Goal: Information Seeking & Learning: Learn about a topic

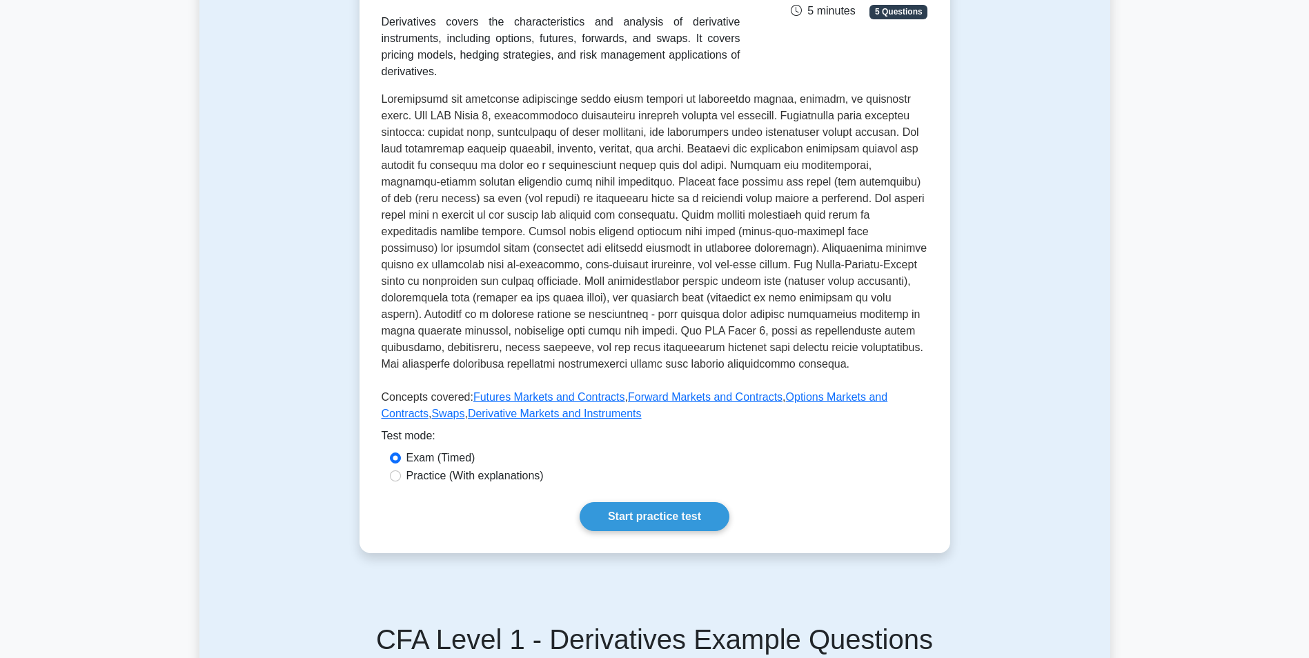
scroll to position [276, 0]
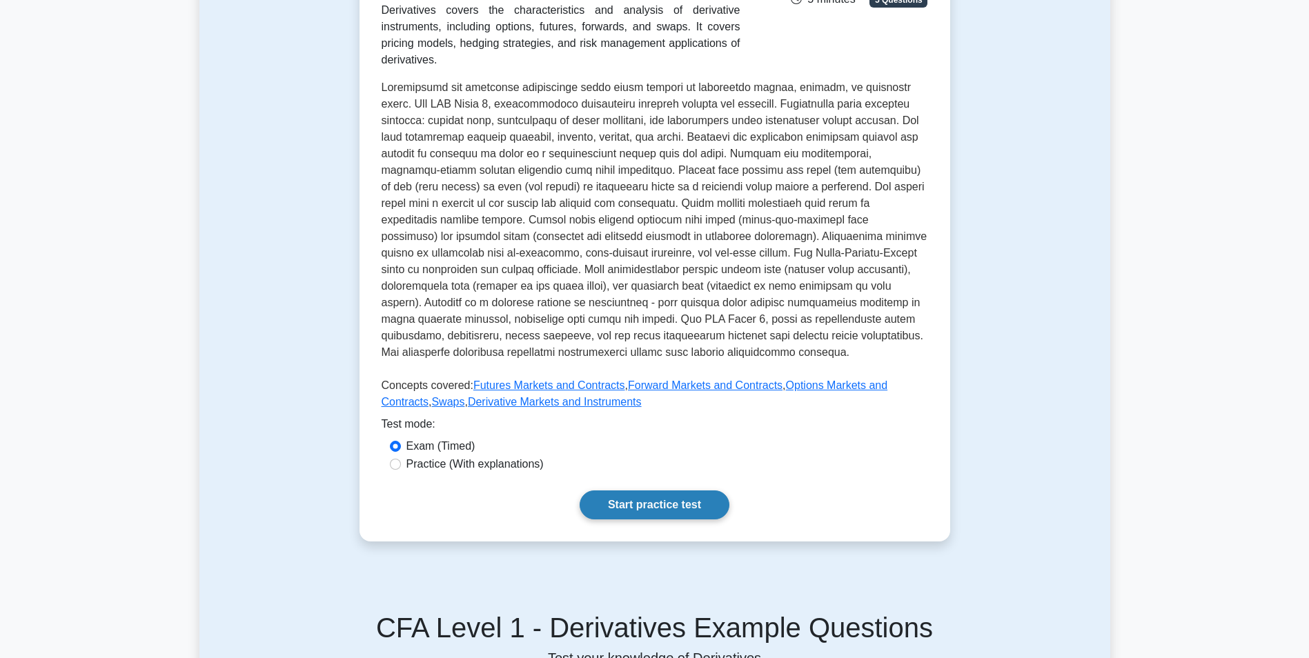
click at [680, 491] on link "Start practice test" at bounding box center [655, 505] width 150 height 29
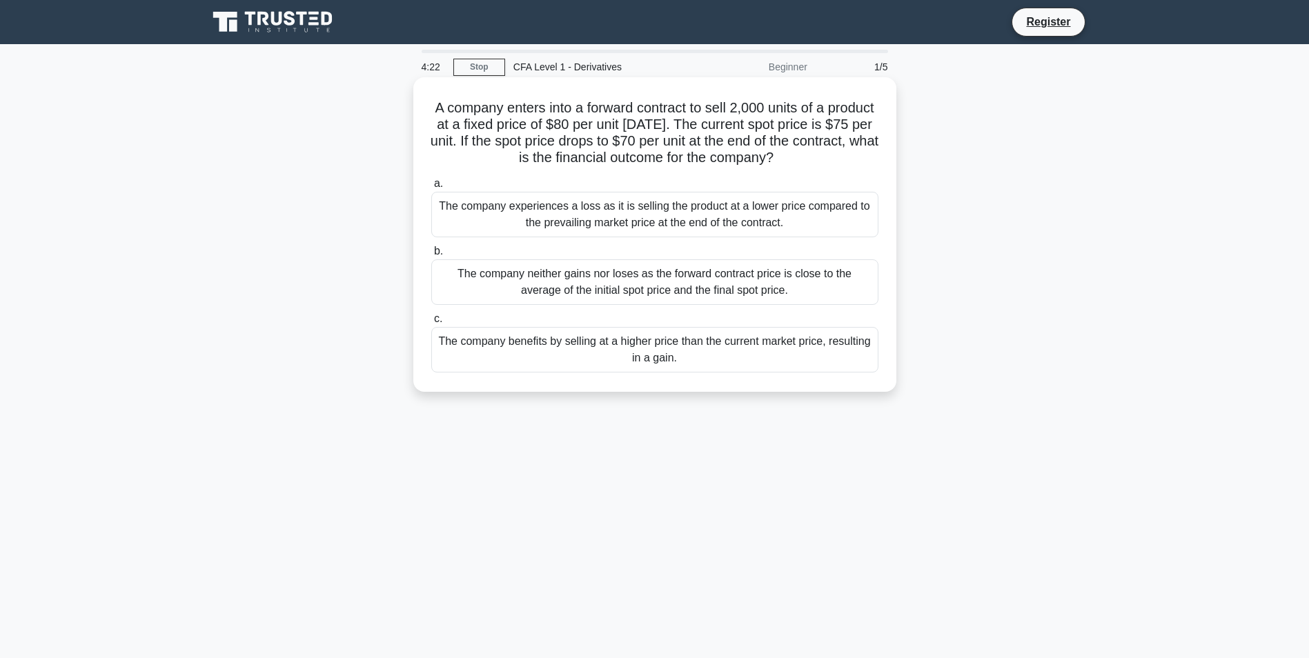
click at [707, 348] on div "The company benefits by selling at a higher price than the current market price…" at bounding box center [654, 350] width 447 height 46
click at [431, 324] on input "c. The company benefits by selling at a higher price than the current market pr…" at bounding box center [431, 319] width 0 height 9
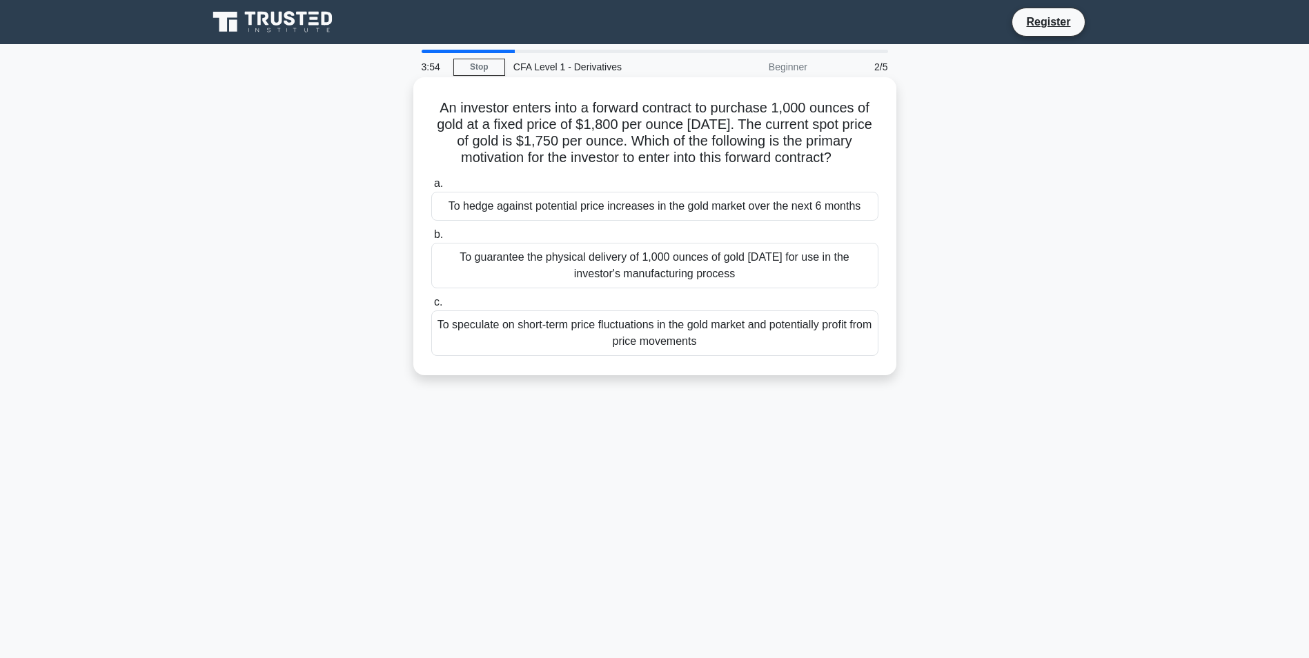
click at [753, 213] on div "To hedge against potential price increases in the gold market over the next 6 m…" at bounding box center [654, 206] width 447 height 29
click at [431, 188] on input "a. To hedge against potential price increases in the gold market over the next …" at bounding box center [431, 183] width 0 height 9
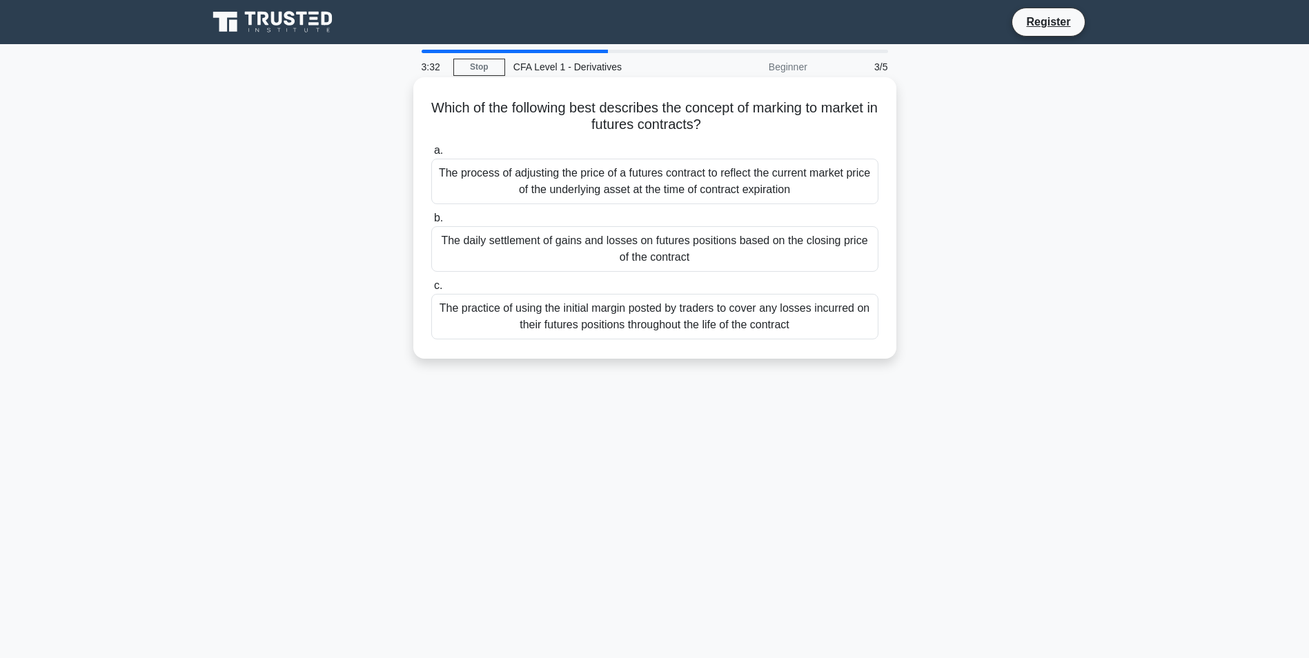
click at [725, 261] on div "The daily settlement of gains and losses on futures positions based on the clos…" at bounding box center [654, 249] width 447 height 46
click at [431, 223] on input "b. The daily settlement of gains and losses on futures positions based on the c…" at bounding box center [431, 218] width 0 height 9
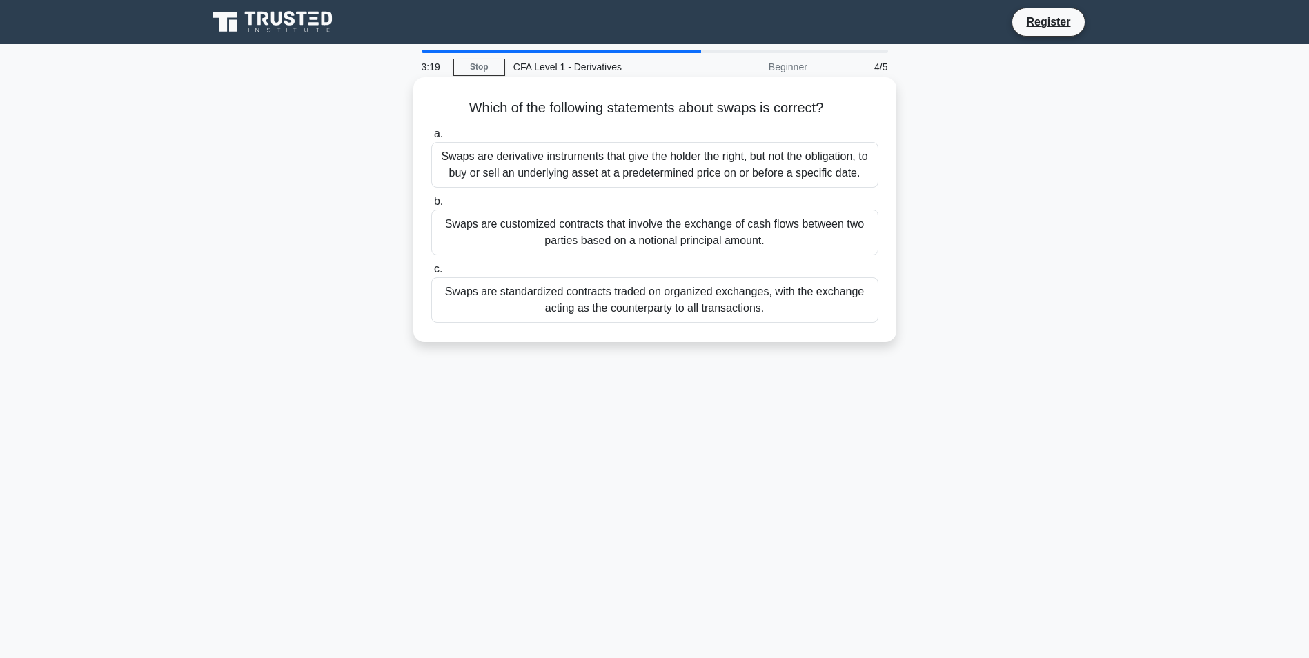
click at [749, 243] on div "Swaps are customized contracts that involve the exchange of cash flows between …" at bounding box center [654, 233] width 447 height 46
click at [431, 206] on input "b. Swaps are customized contracts that involve the exchange of cash flows betwe…" at bounding box center [431, 201] width 0 height 9
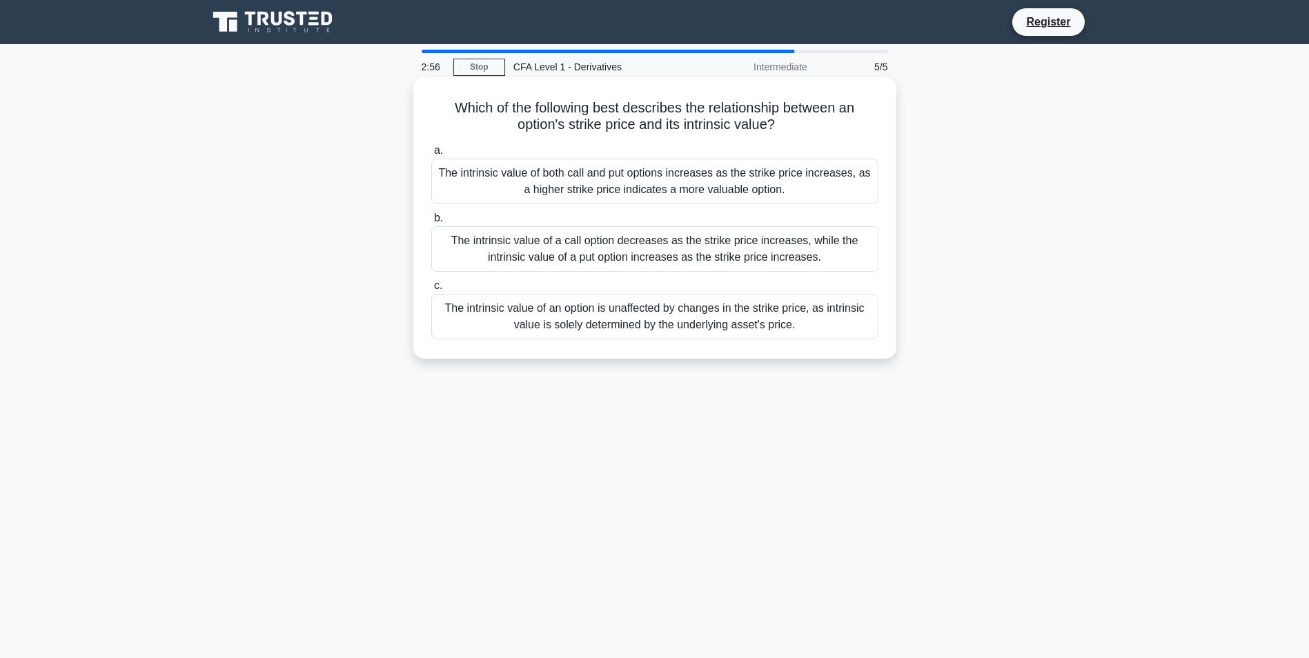
click at [810, 193] on div "The intrinsic value of both call and put options increases as the strike price …" at bounding box center [654, 182] width 447 height 46
click at [431, 155] on input "a. The intrinsic value of both call and put options increases as the strike pri…" at bounding box center [431, 150] width 0 height 9
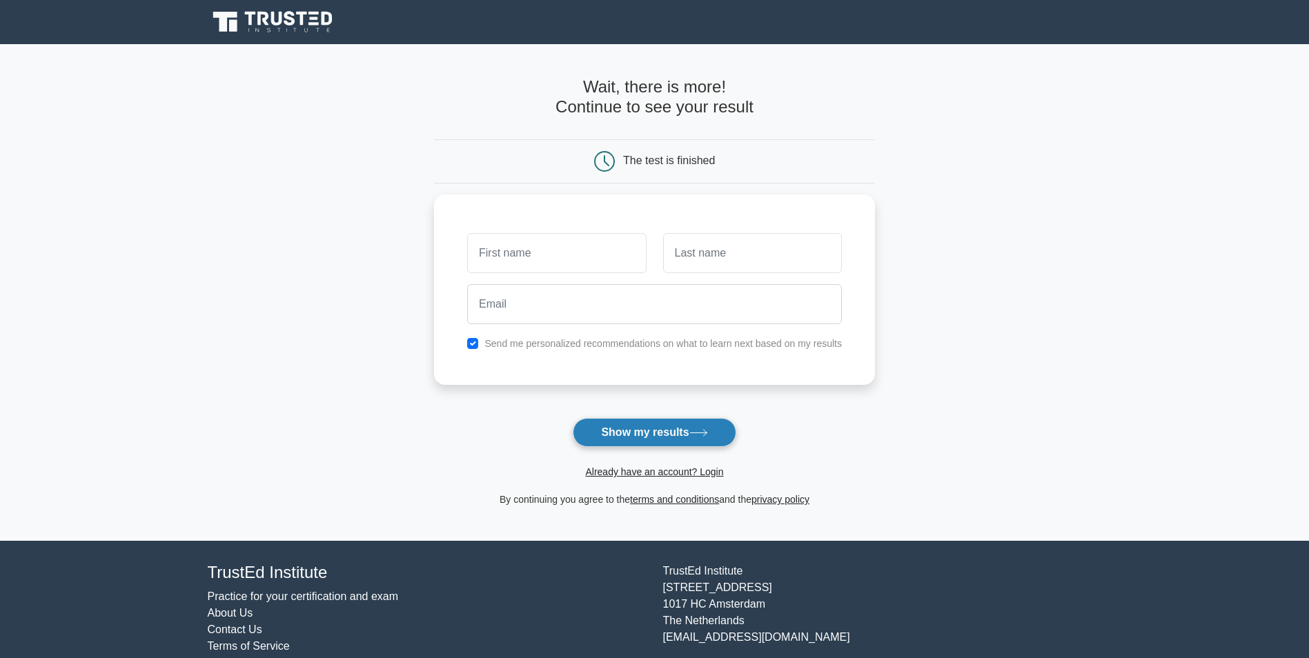
click at [690, 435] on button "Show my results" at bounding box center [654, 432] width 163 height 29
